Goal: Check status: Check status

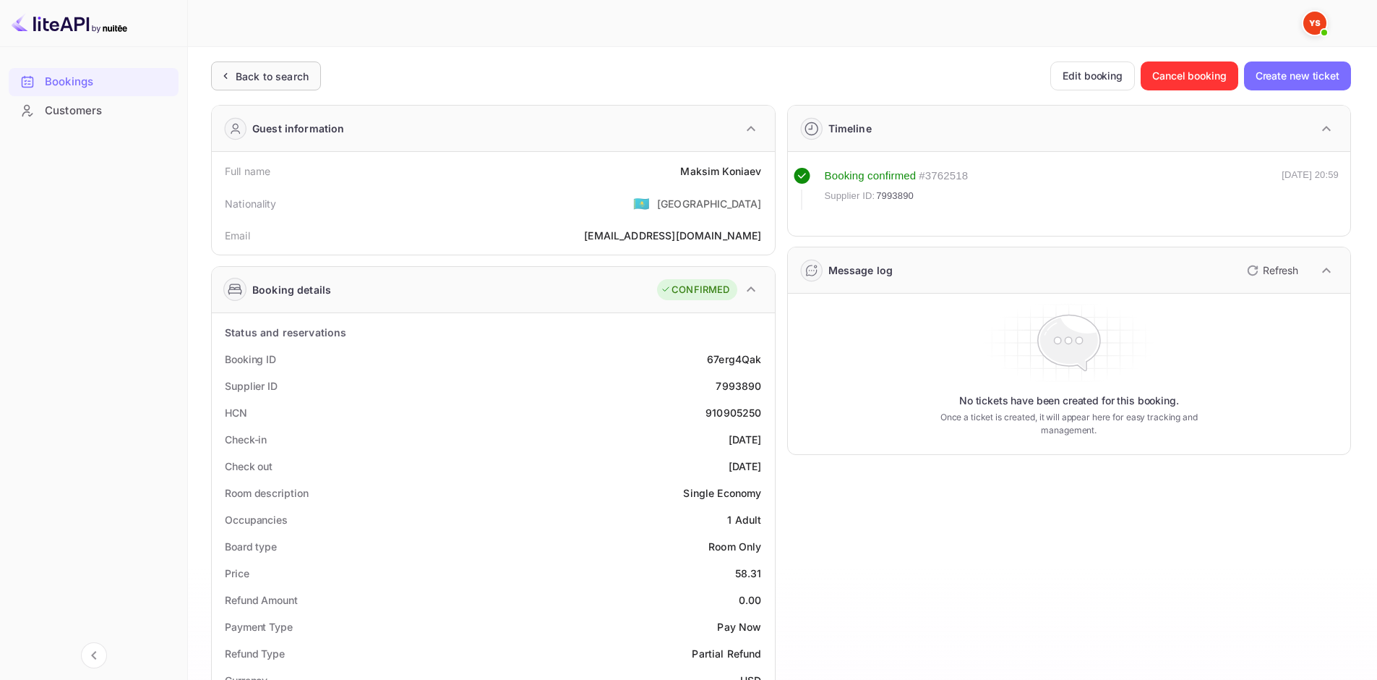
click at [281, 77] on div "Back to search" at bounding box center [272, 76] width 73 height 15
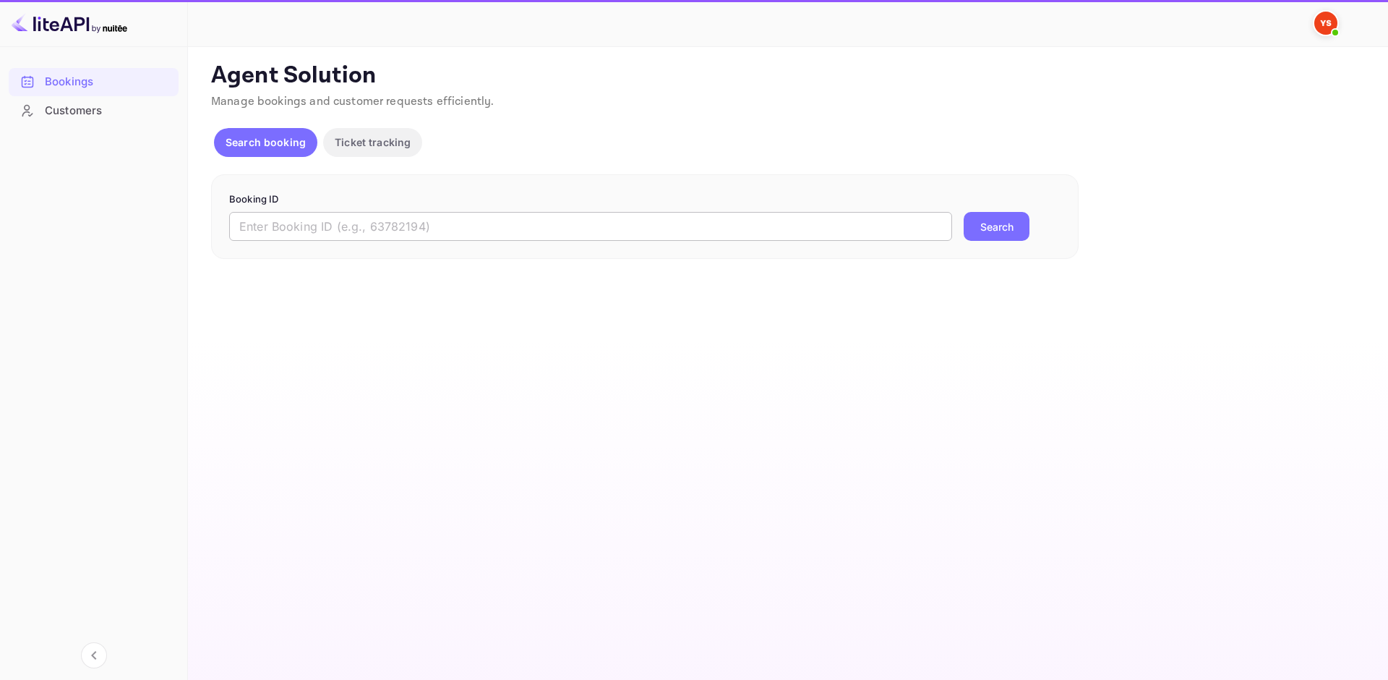
click at [573, 232] on input "text" at bounding box center [590, 226] width 723 height 29
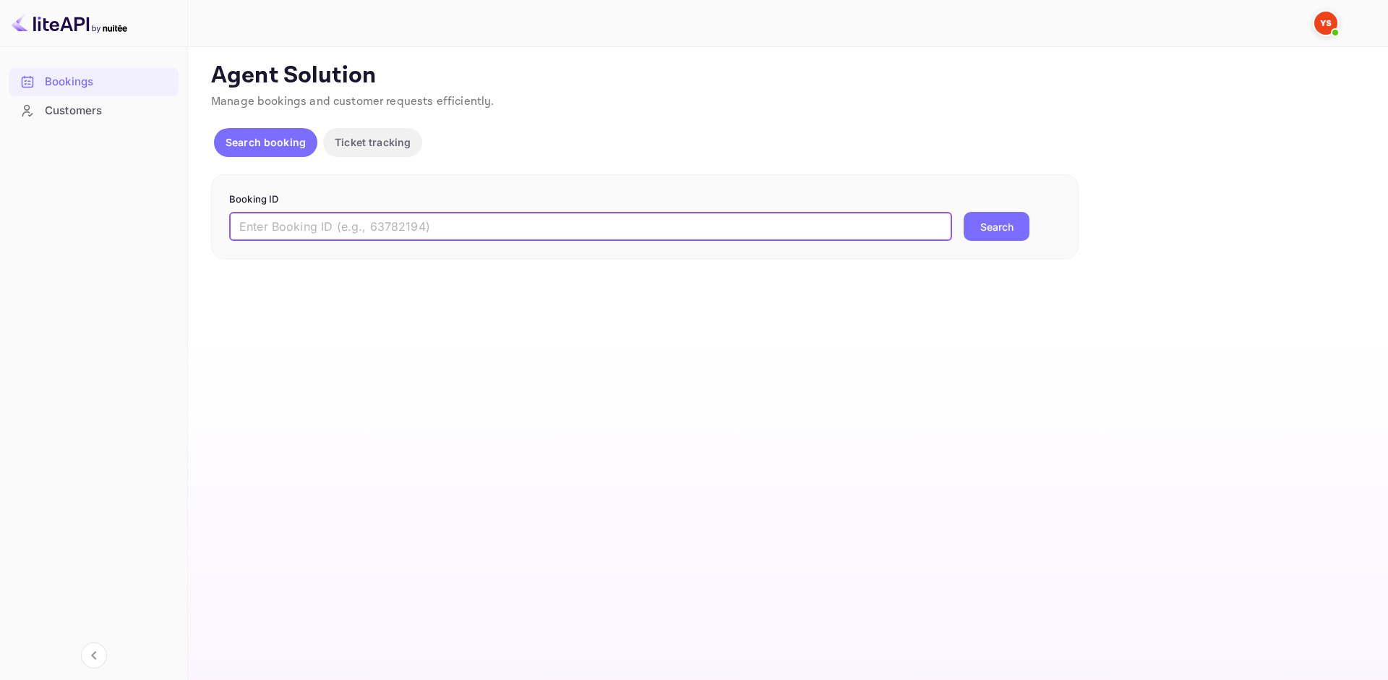
paste input "9782494"
type input "9782494"
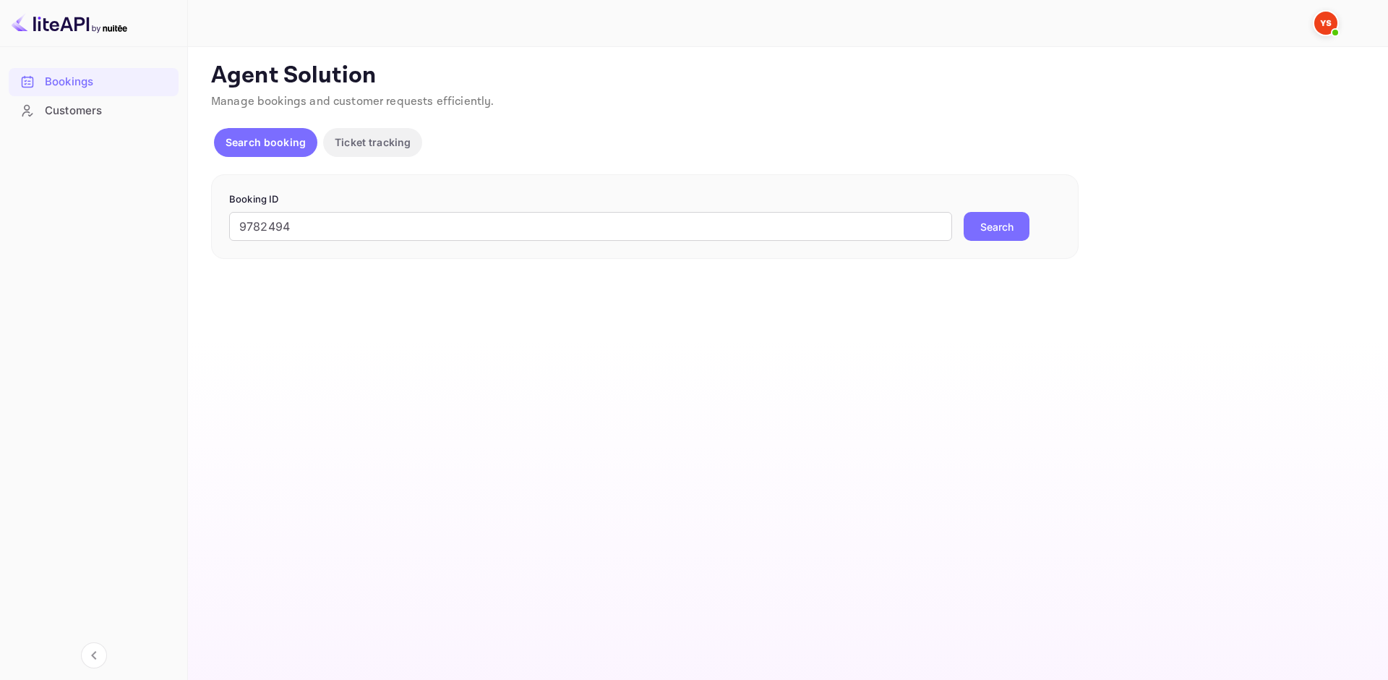
click at [1002, 231] on button "Search" at bounding box center [997, 226] width 66 height 29
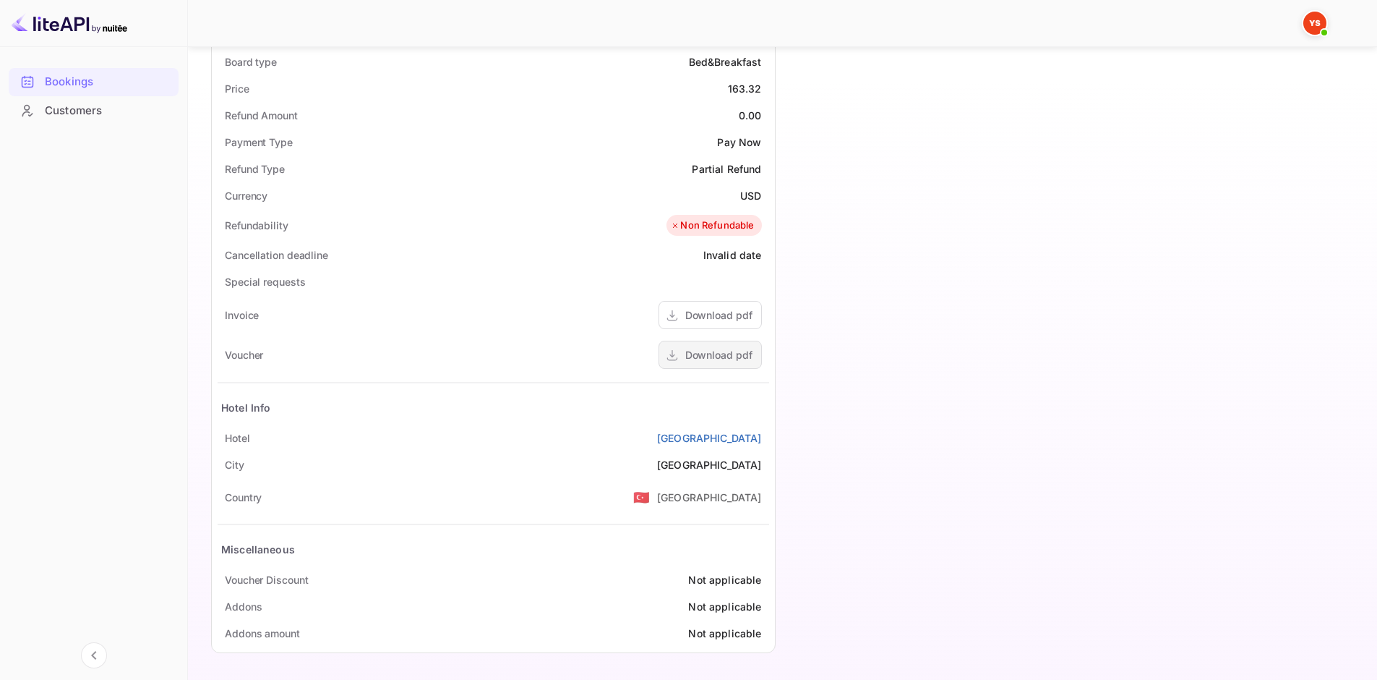
scroll to position [485, 0]
click at [698, 348] on div "Download pdf" at bounding box center [718, 353] width 67 height 15
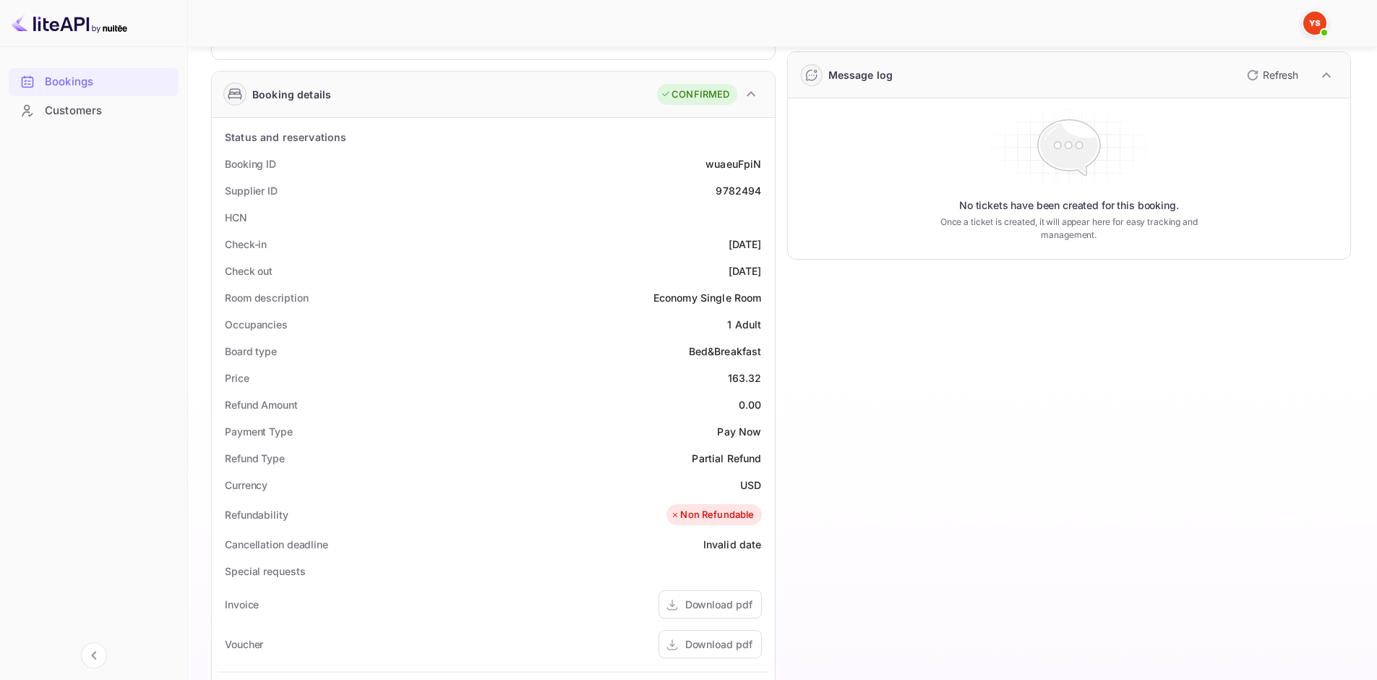
scroll to position [0, 0]
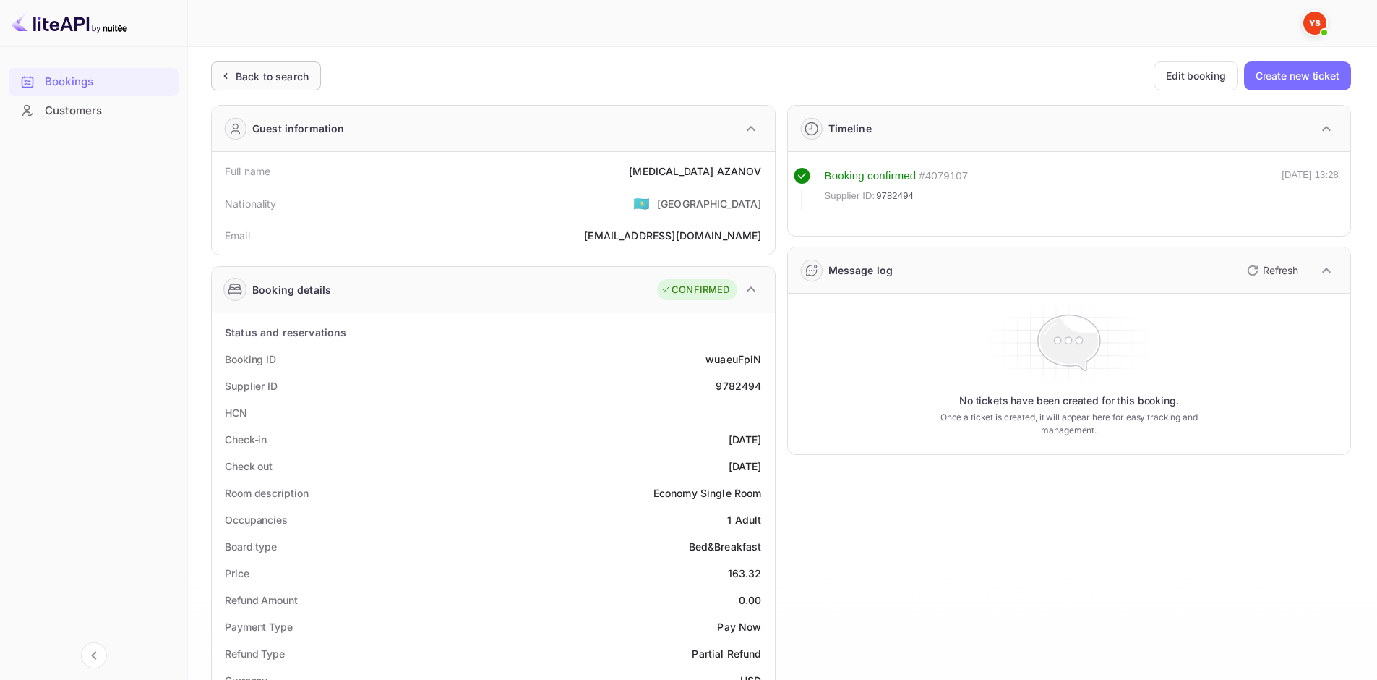
click at [296, 88] on div "Back to search" at bounding box center [266, 75] width 110 height 29
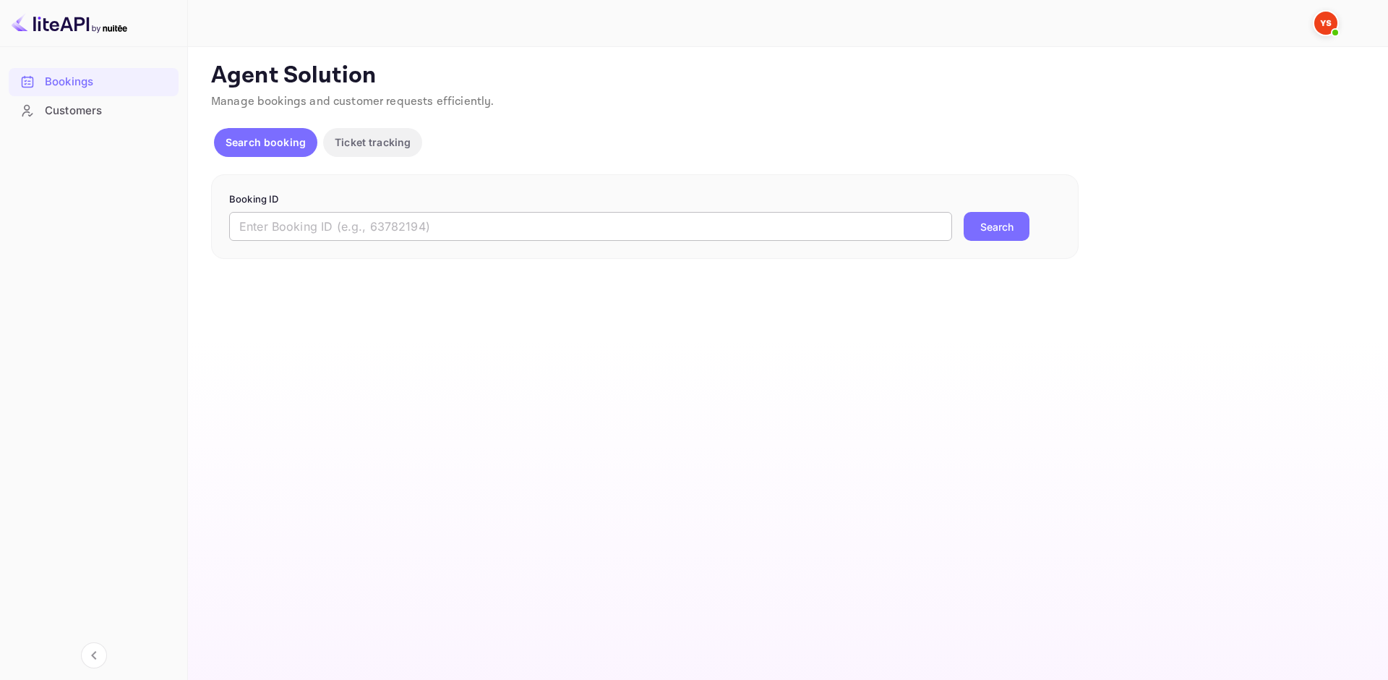
click at [389, 227] on input "text" at bounding box center [590, 226] width 723 height 29
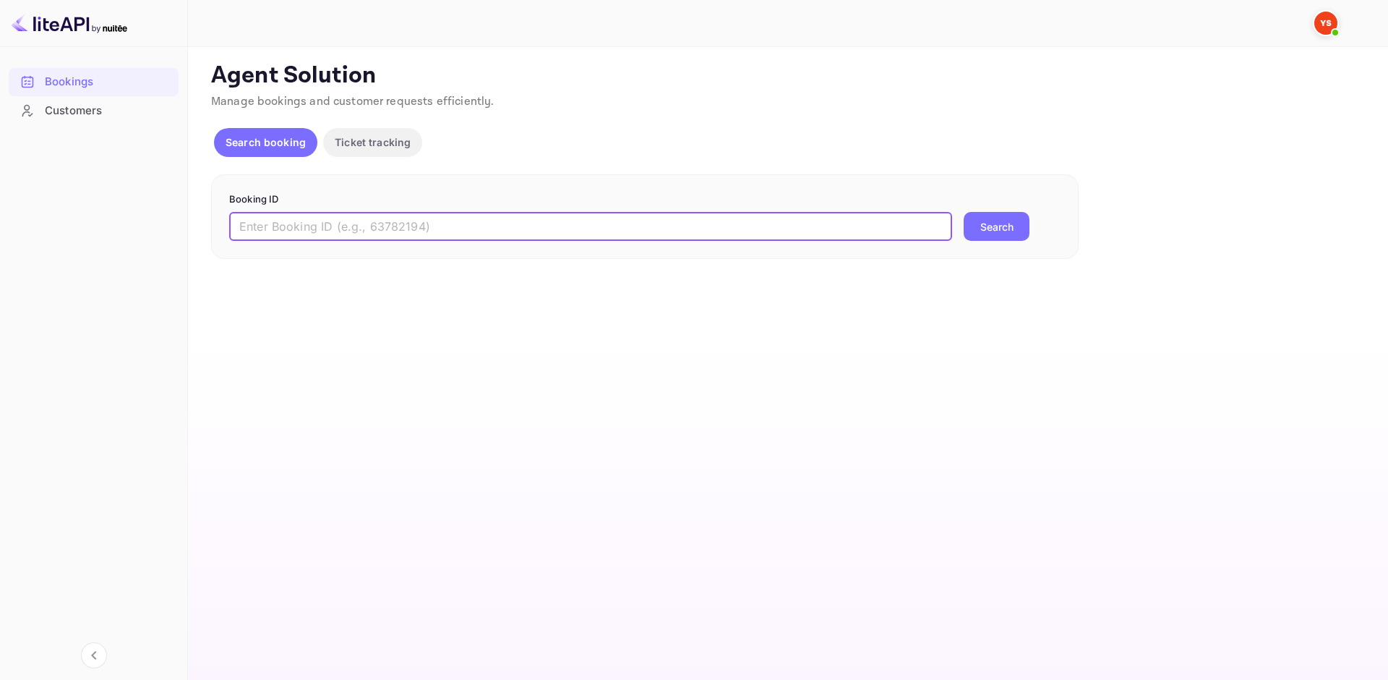
paste input "9785089"
type input "9785089"
click at [972, 224] on button "Search" at bounding box center [997, 226] width 66 height 29
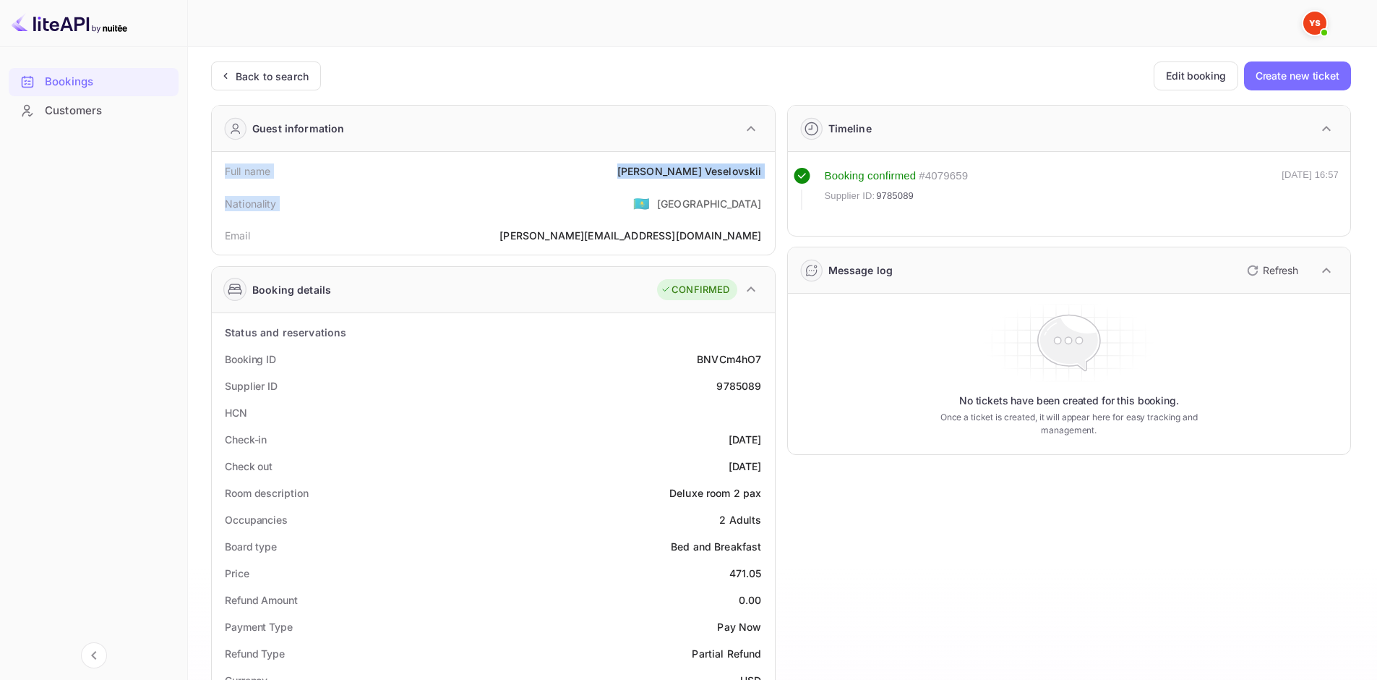
drag, startPoint x: 352, startPoint y: 166, endPoint x: 760, endPoint y: 185, distance: 408.2
click at [760, 185] on div "Full name [PERSON_NAME] Nationality 🇰🇿 [DEMOGRAPHIC_DATA] Email [EMAIL_ADDRESS]…" at bounding box center [494, 203] width 552 height 91
copy div "Full name [PERSON_NAME] Nationality"
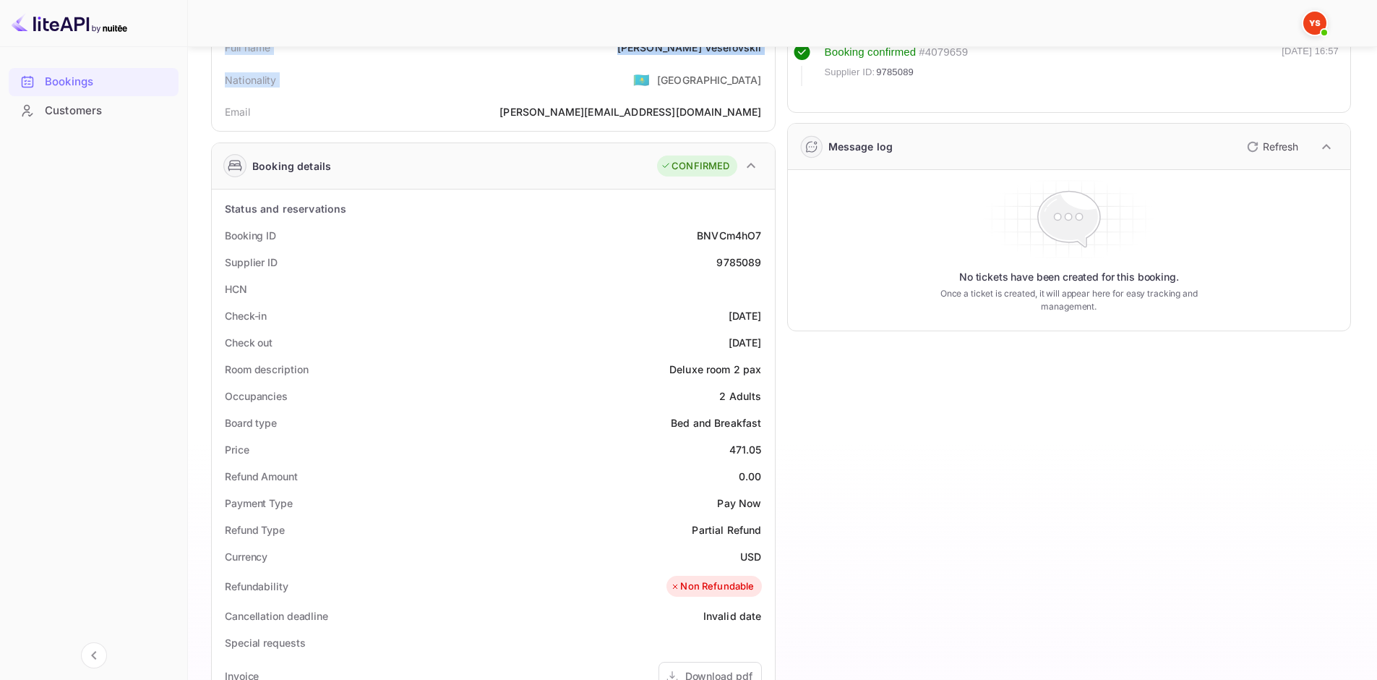
scroll to position [145, 0]
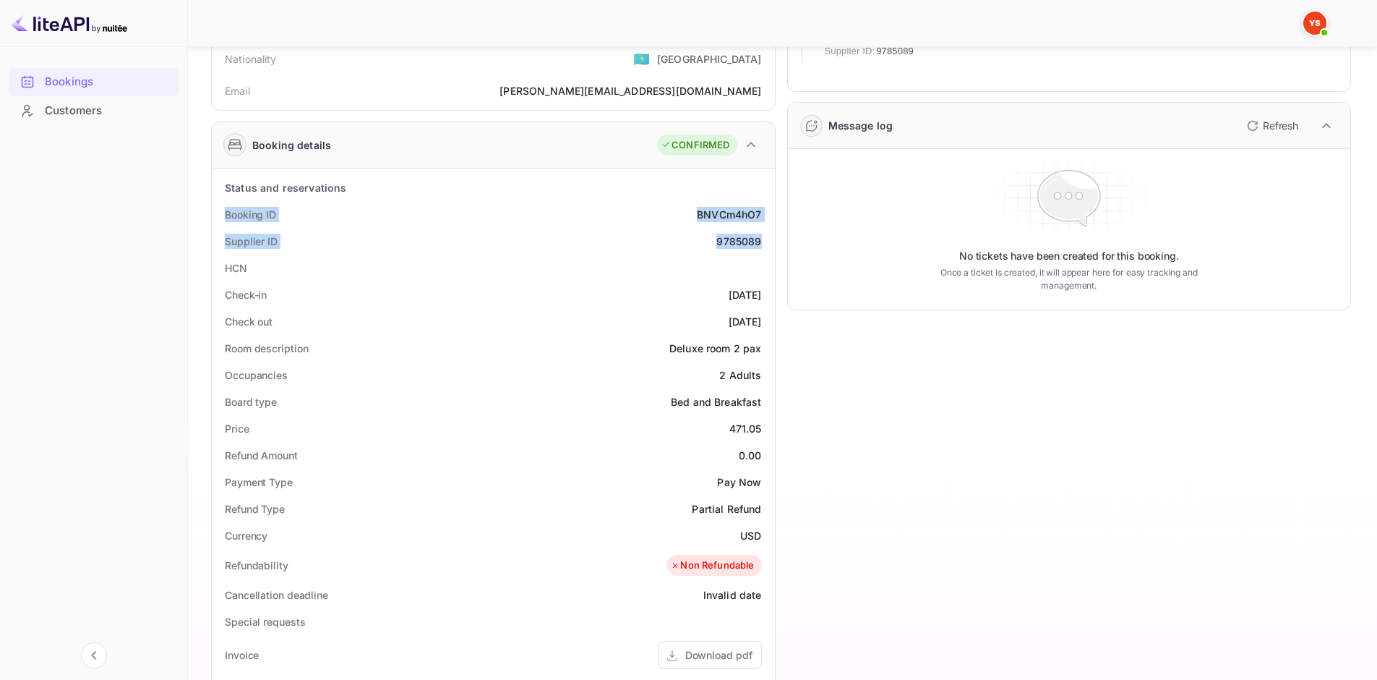
drag, startPoint x: 307, startPoint y: 213, endPoint x: 762, endPoint y: 236, distance: 455.4
click at [762, 236] on div "Status and reservations Booking ID BNVCm4hO7 Supplier ID 9785089 HCN Check-in […" at bounding box center [493, 580] width 563 height 824
copy div "Booking ID BNVCm4hO7 Supplier ID 9785089"
drag, startPoint x: 228, startPoint y: 294, endPoint x: 758, endPoint y: 317, distance: 530.5
click at [758, 317] on div "Status and reservations Booking ID BNVCm4hO7 Supplier ID 9785089 HCN Check-in […" at bounding box center [494, 580] width 552 height 812
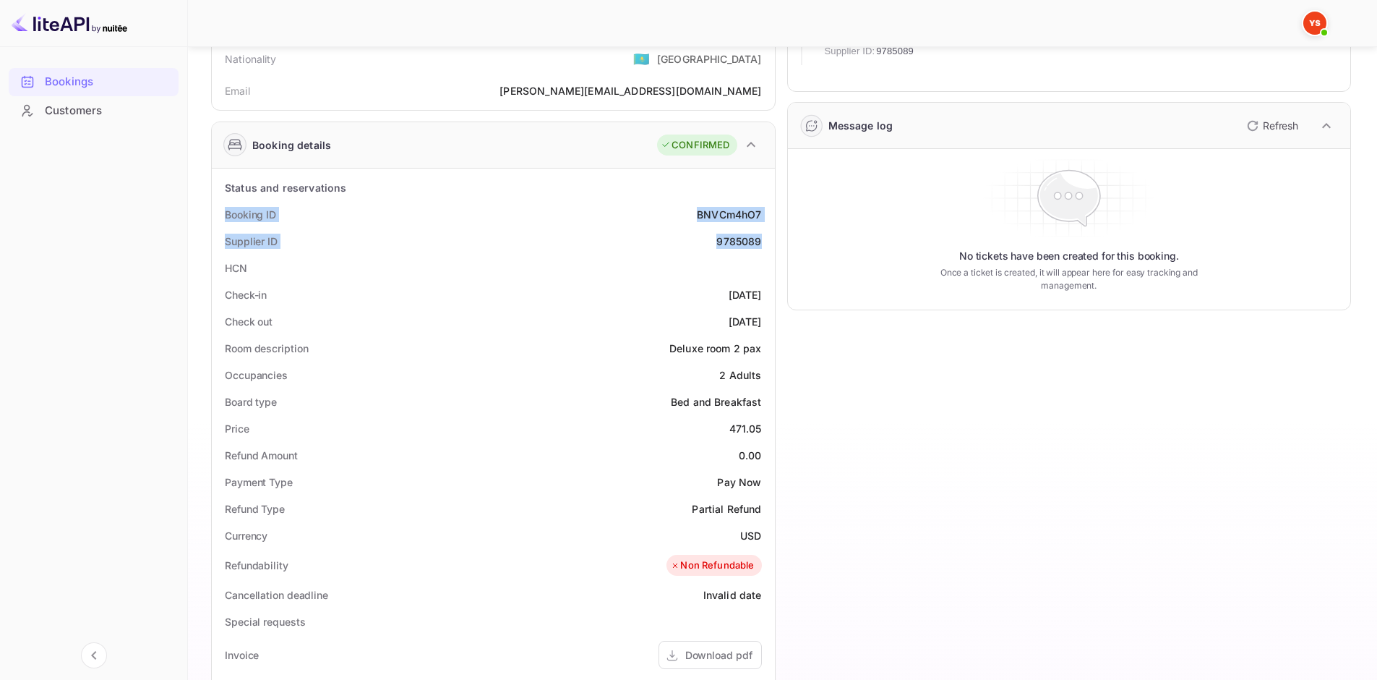
drag, startPoint x: 759, startPoint y: 320, endPoint x: 221, endPoint y: 290, distance: 538.8
click at [221, 290] on div "Status and reservations Booking ID BNVCm4hO7 Supplier ID 9785089 HCN Check-in […" at bounding box center [494, 580] width 552 height 812
copy div "Check-in [DATE] Check out [DATE]"
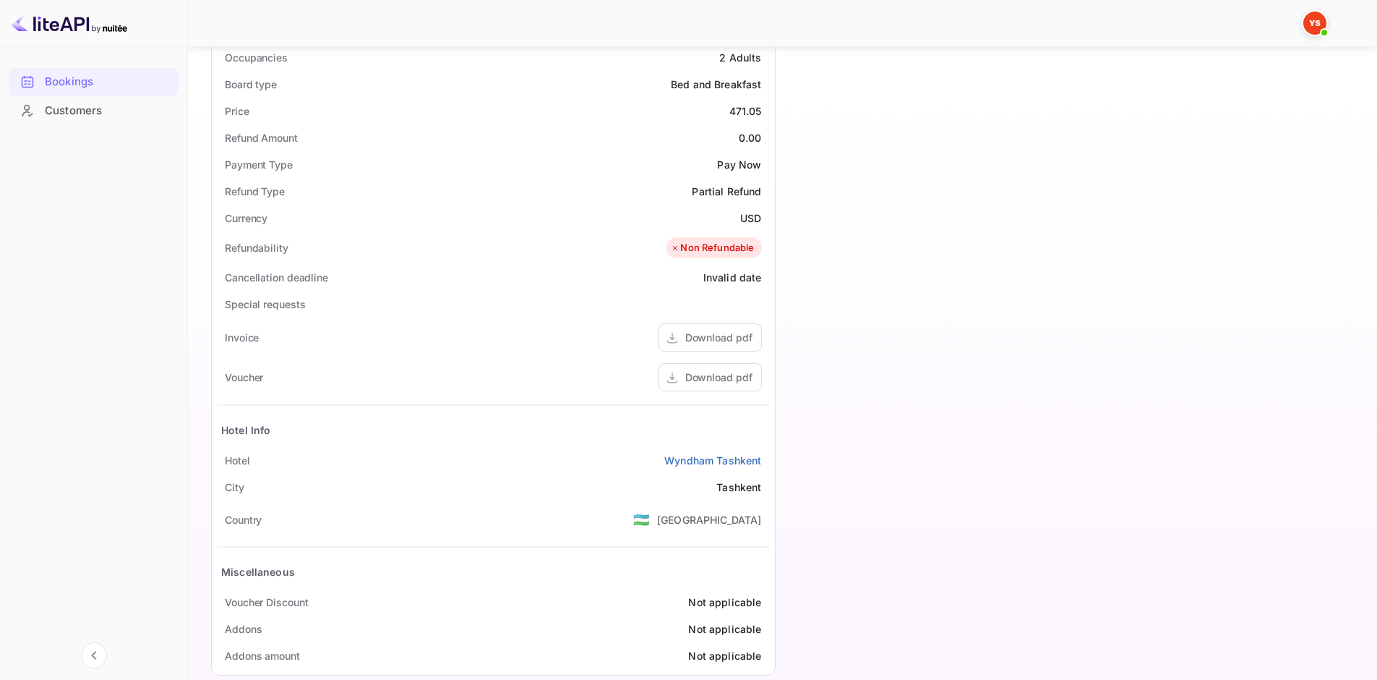
scroll to position [485, 0]
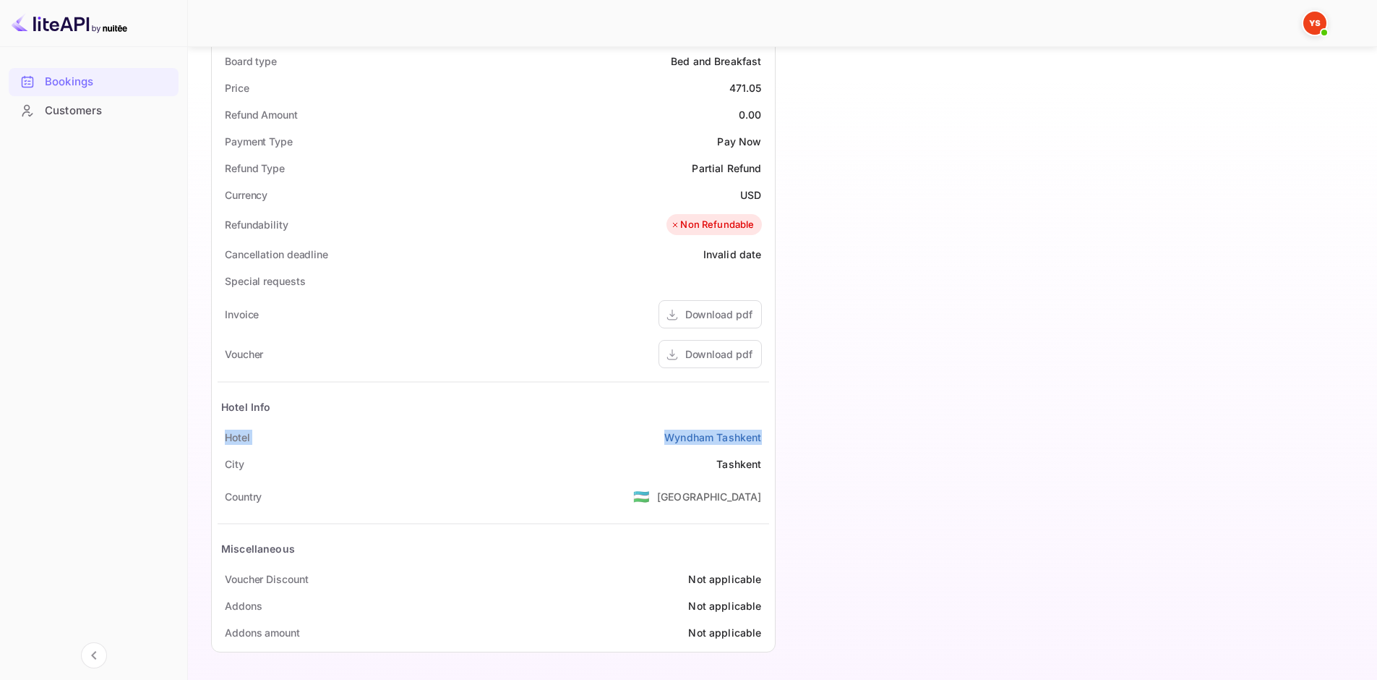
drag, startPoint x: 220, startPoint y: 437, endPoint x: 769, endPoint y: 432, distance: 549.5
click at [769, 432] on div "Status and reservations Booking ID BNVCm4hO7 Supplier ID 9785089 HCN Check-in […" at bounding box center [493, 240] width 563 height 824
copy div "[GEOGRAPHIC_DATA]"
click at [702, 351] on div "Download pdf" at bounding box center [718, 353] width 67 height 15
